Goal: Check status: Check status

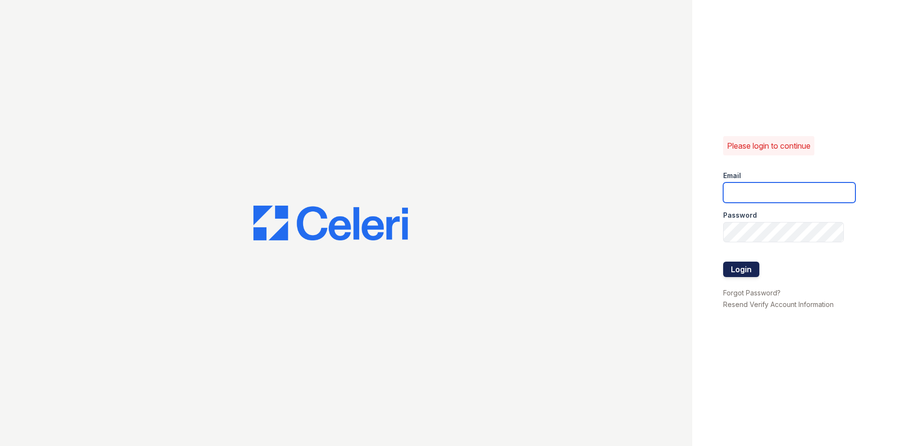
type input "renewwaltham@trinity-pm.com"
click at [744, 265] on button "Login" at bounding box center [741, 269] width 36 height 15
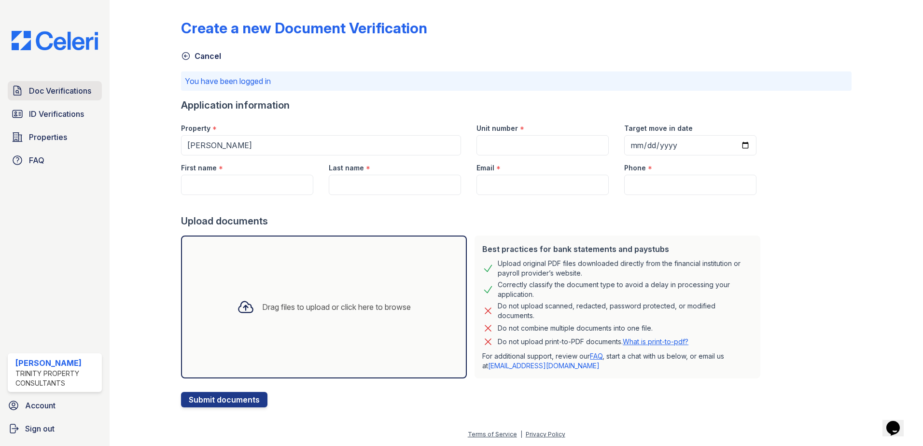
click at [74, 99] on link "Doc Verifications" at bounding box center [55, 90] width 94 height 19
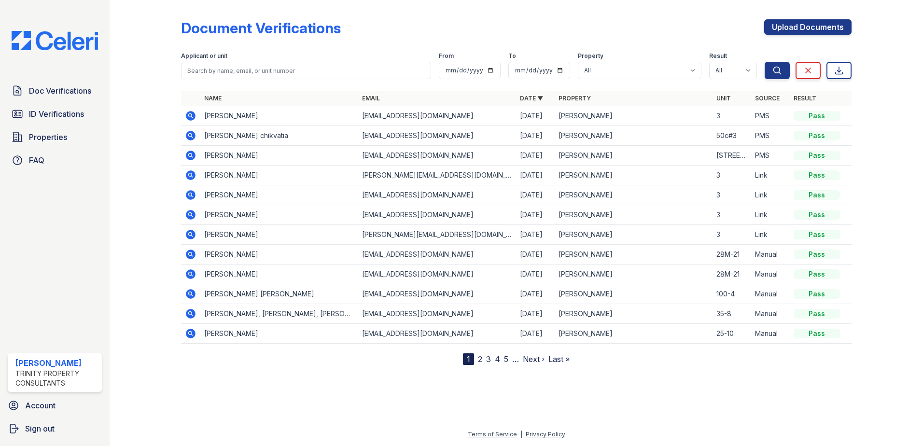
click at [190, 159] on icon at bounding box center [191, 156] width 10 height 10
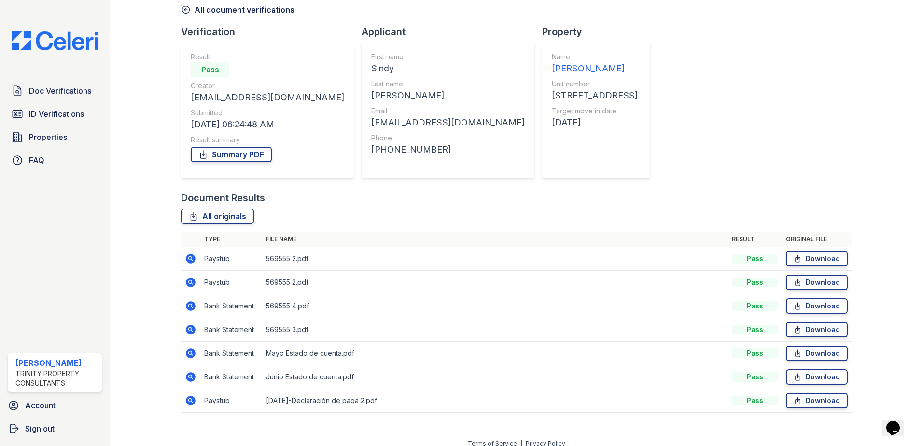
scroll to position [56, 0]
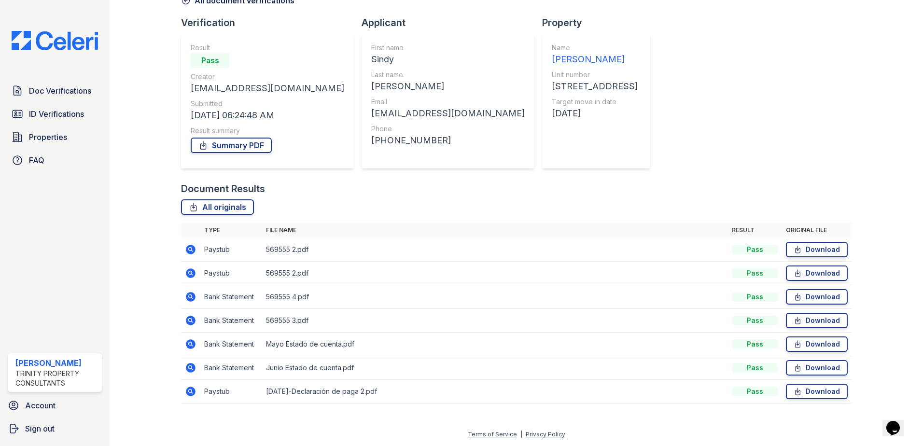
click at [194, 272] on icon at bounding box center [191, 274] width 10 height 10
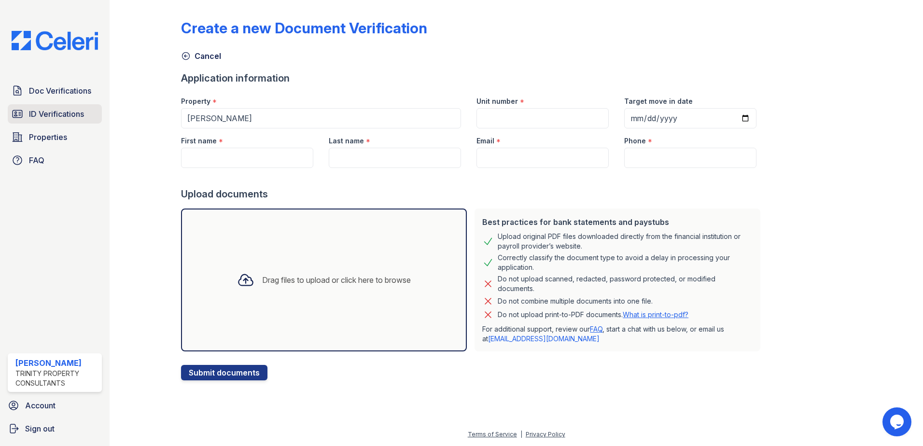
click at [44, 117] on span "ID Verifications" at bounding box center [56, 114] width 55 height 12
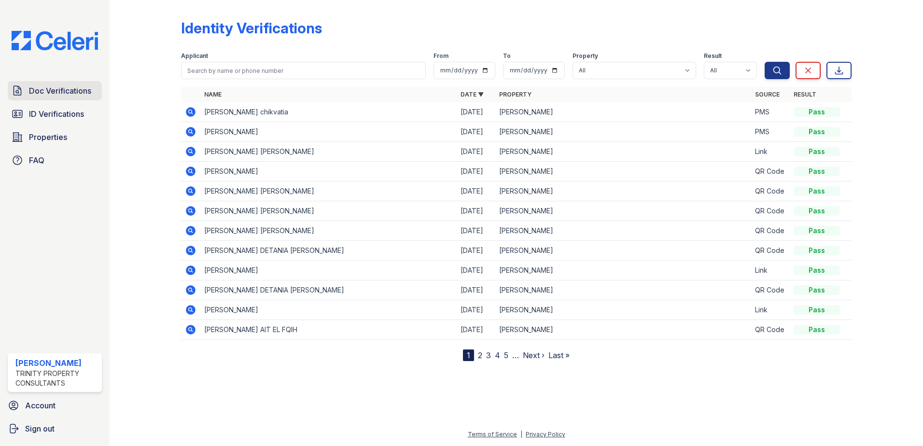
click at [64, 92] on span "Doc Verifications" at bounding box center [60, 91] width 62 height 12
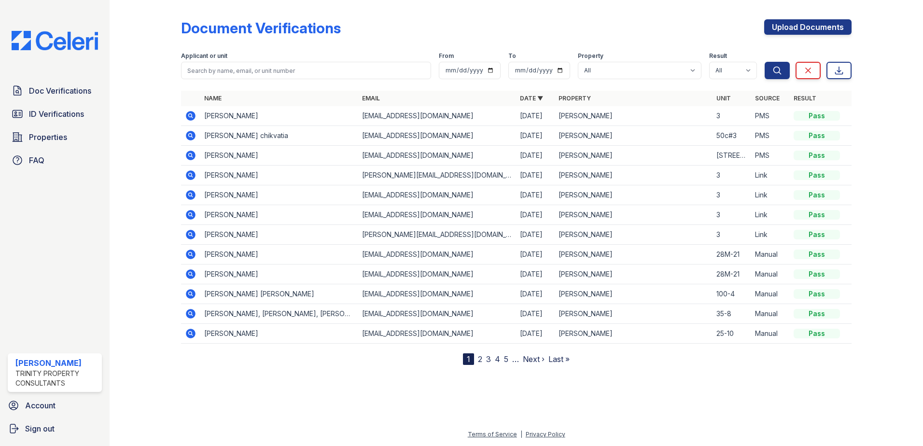
click at [193, 154] on icon at bounding box center [191, 156] width 10 height 10
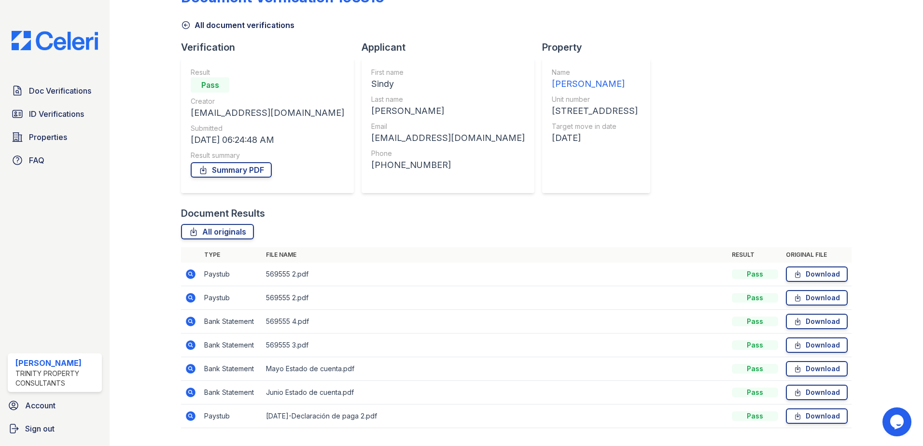
scroll to position [56, 0]
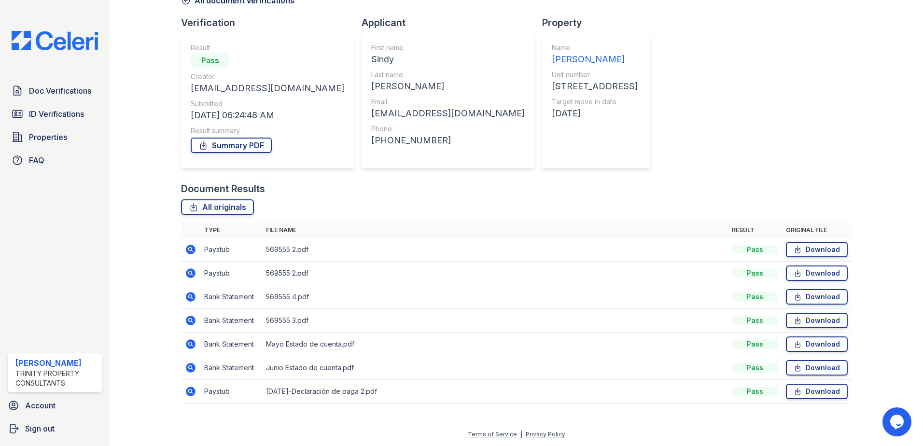
click at [189, 273] on icon at bounding box center [190, 272] width 2 height 2
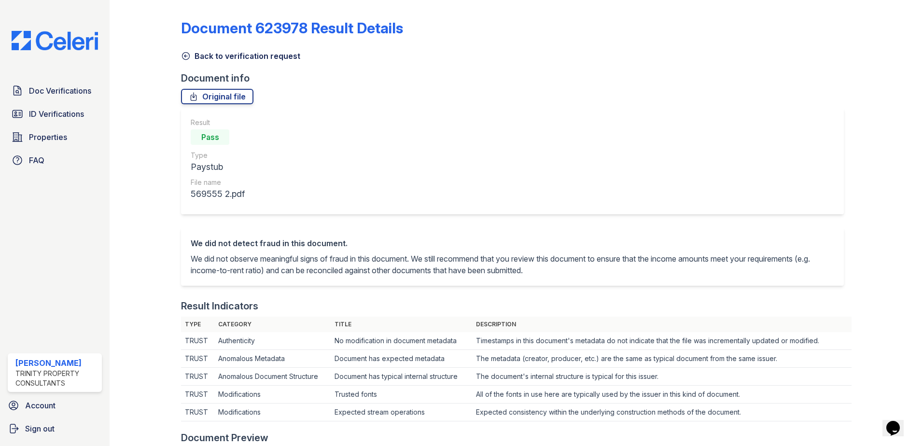
click at [186, 59] on icon at bounding box center [186, 56] width 7 height 7
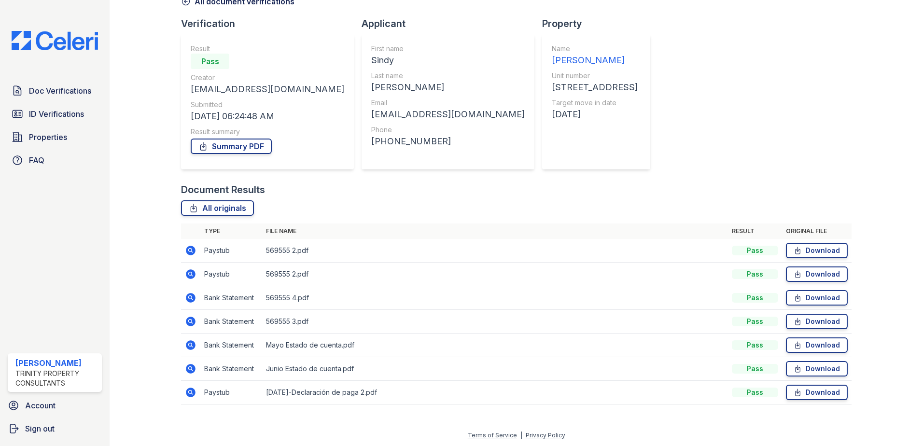
scroll to position [56, 0]
click at [191, 249] on icon at bounding box center [190, 249] width 2 height 2
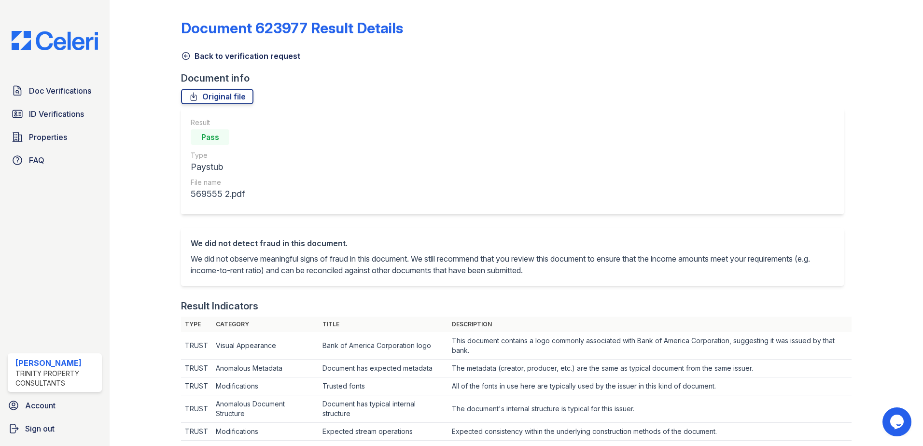
click at [186, 56] on icon at bounding box center [186, 56] width 7 height 7
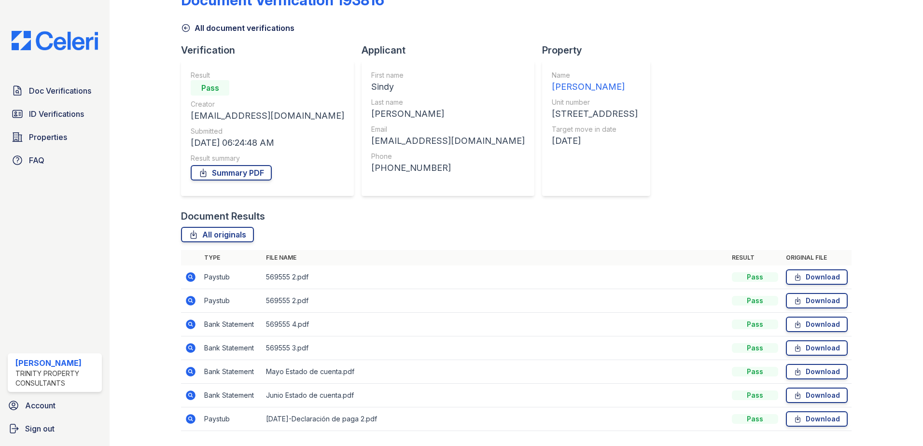
scroll to position [56, 0]
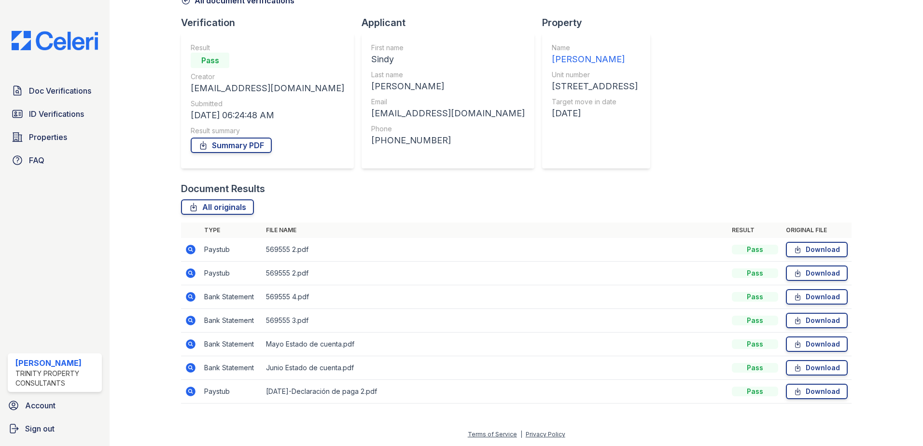
click at [192, 390] on icon at bounding box center [191, 392] width 10 height 10
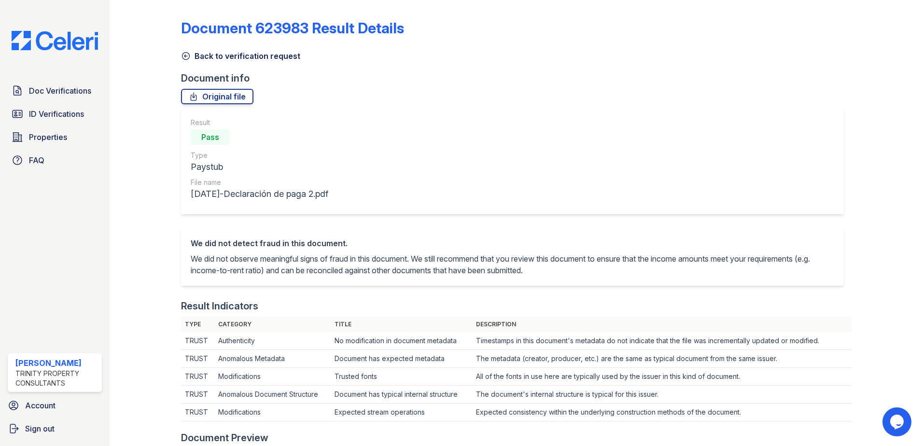
click at [188, 59] on icon at bounding box center [186, 56] width 10 height 10
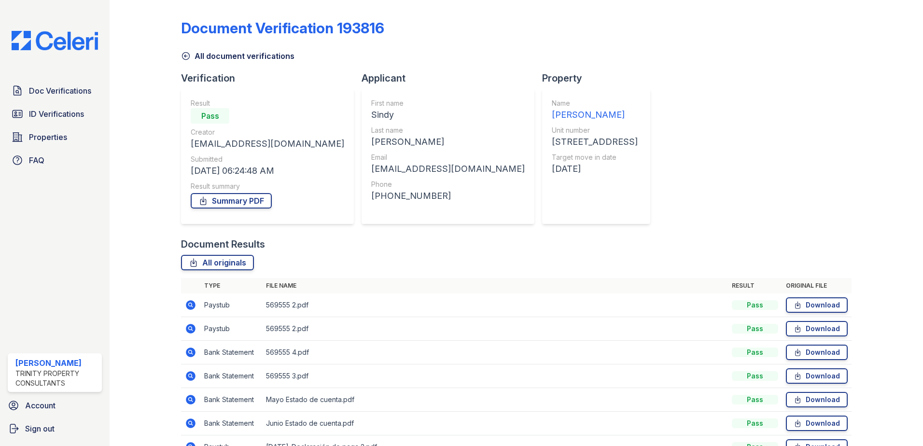
click at [193, 325] on icon at bounding box center [191, 329] width 12 height 12
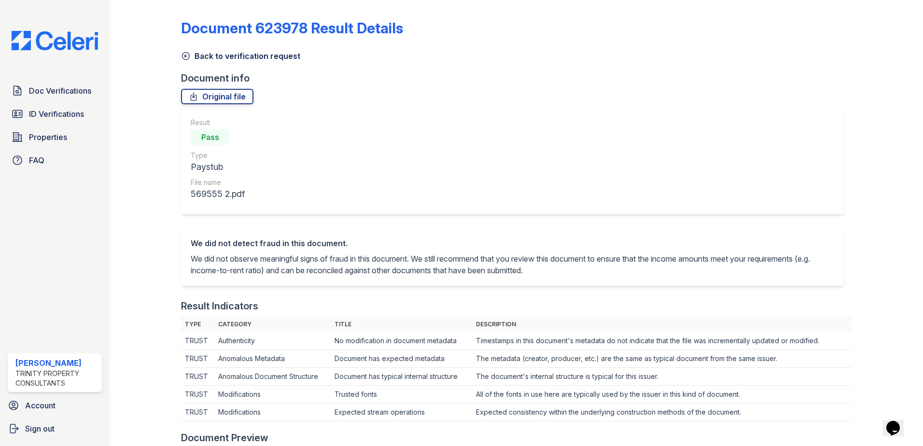
click at [186, 55] on icon at bounding box center [186, 56] width 10 height 10
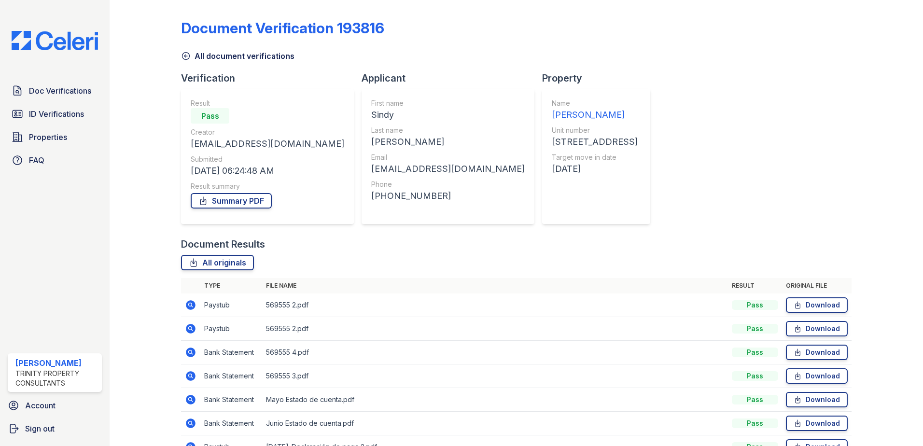
click at [191, 304] on icon at bounding box center [191, 305] width 12 height 12
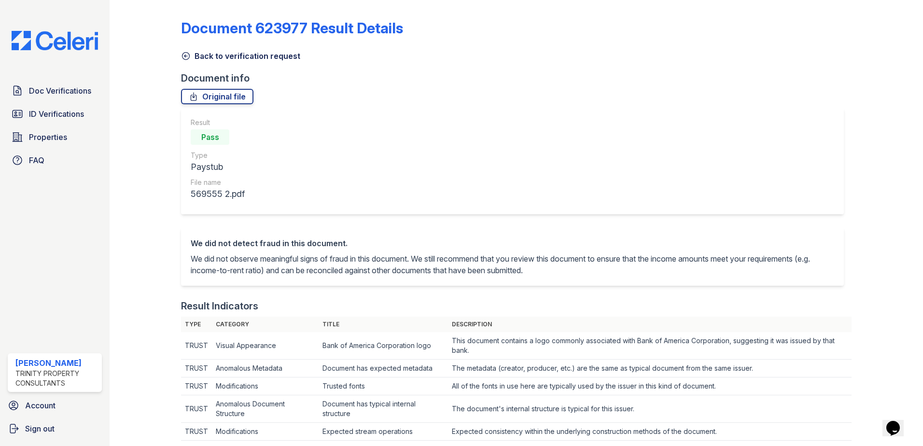
click at [189, 55] on icon at bounding box center [186, 56] width 10 height 10
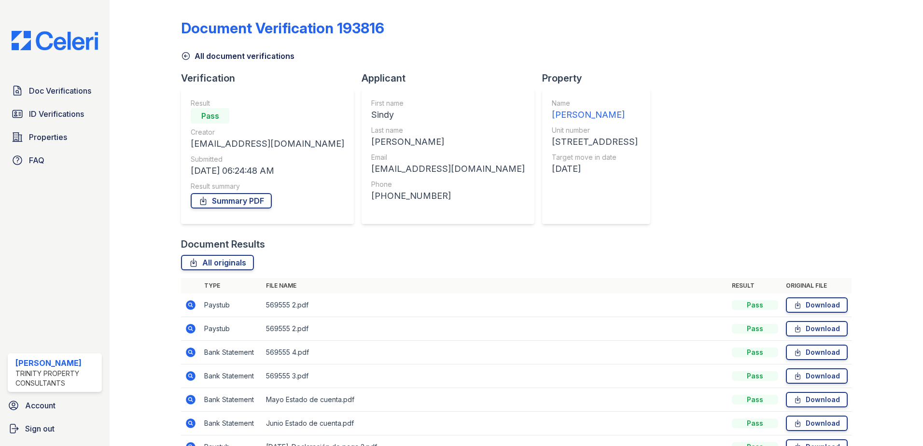
click at [193, 328] on icon at bounding box center [191, 329] width 10 height 10
